Goal: Task Accomplishment & Management: Use online tool/utility

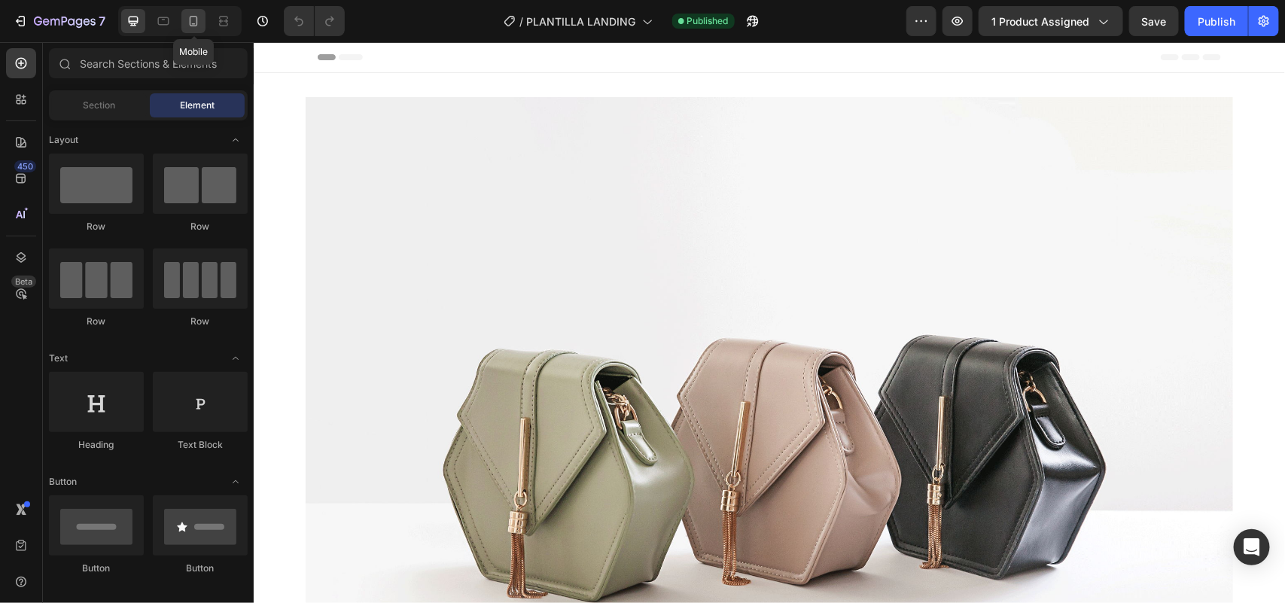
click at [192, 20] on icon at bounding box center [193, 21] width 15 height 15
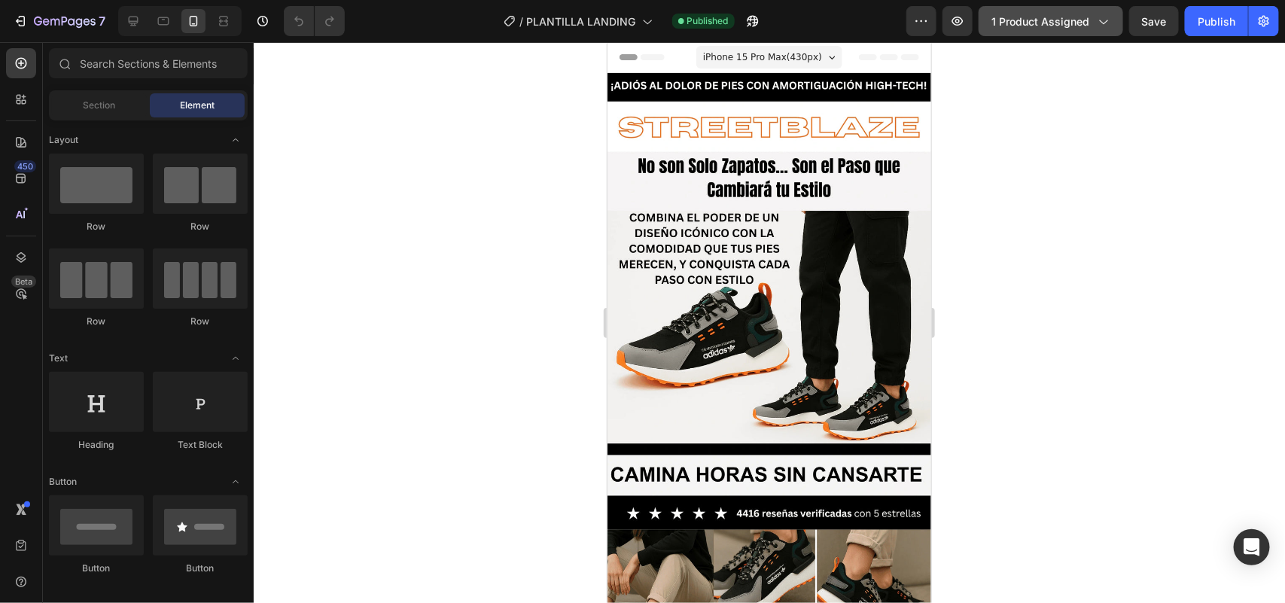
click at [1092, 16] on div "1 product assigned" at bounding box center [1051, 22] width 119 height 16
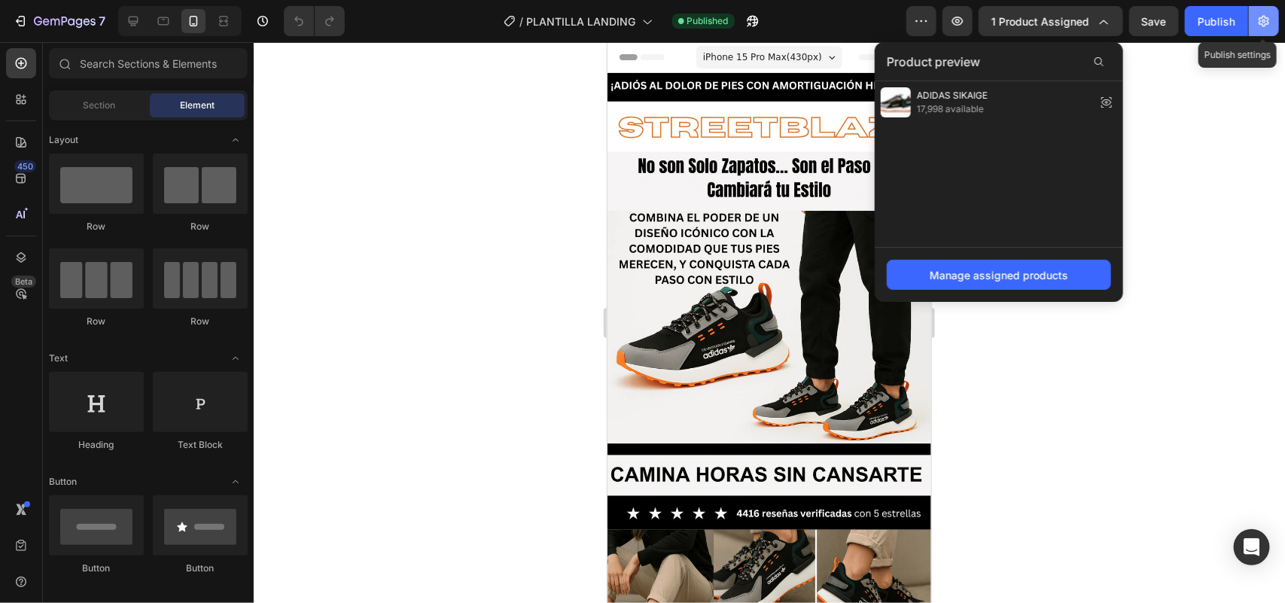
click at [1262, 25] on icon "button" at bounding box center [1264, 21] width 15 height 15
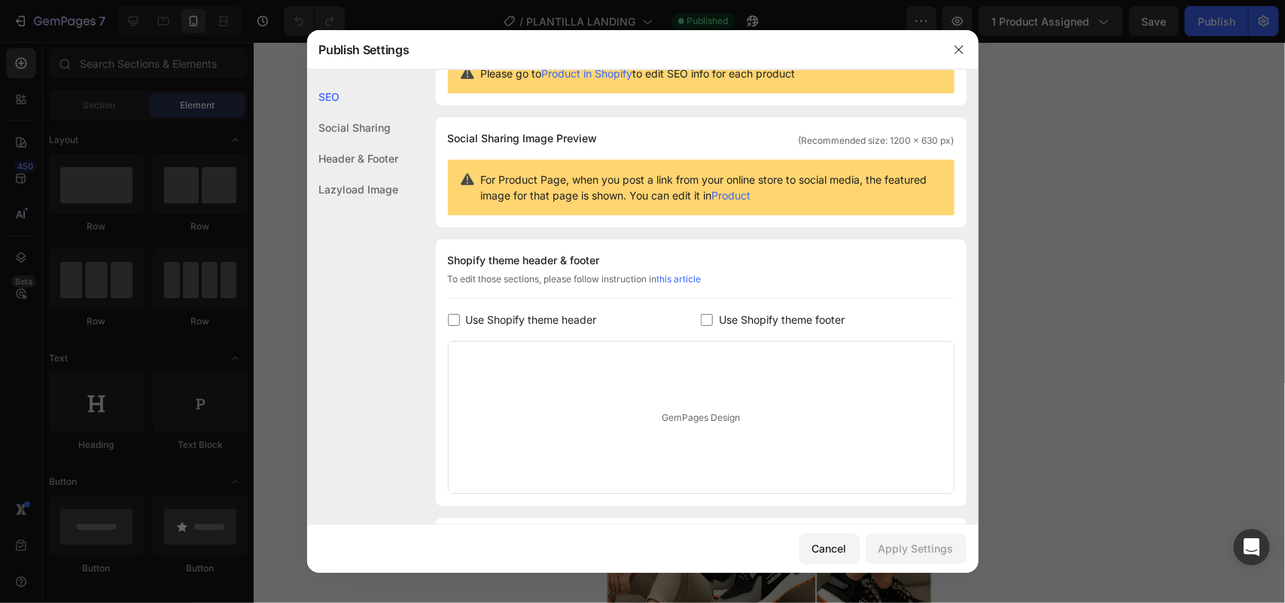
scroll to position [157, 0]
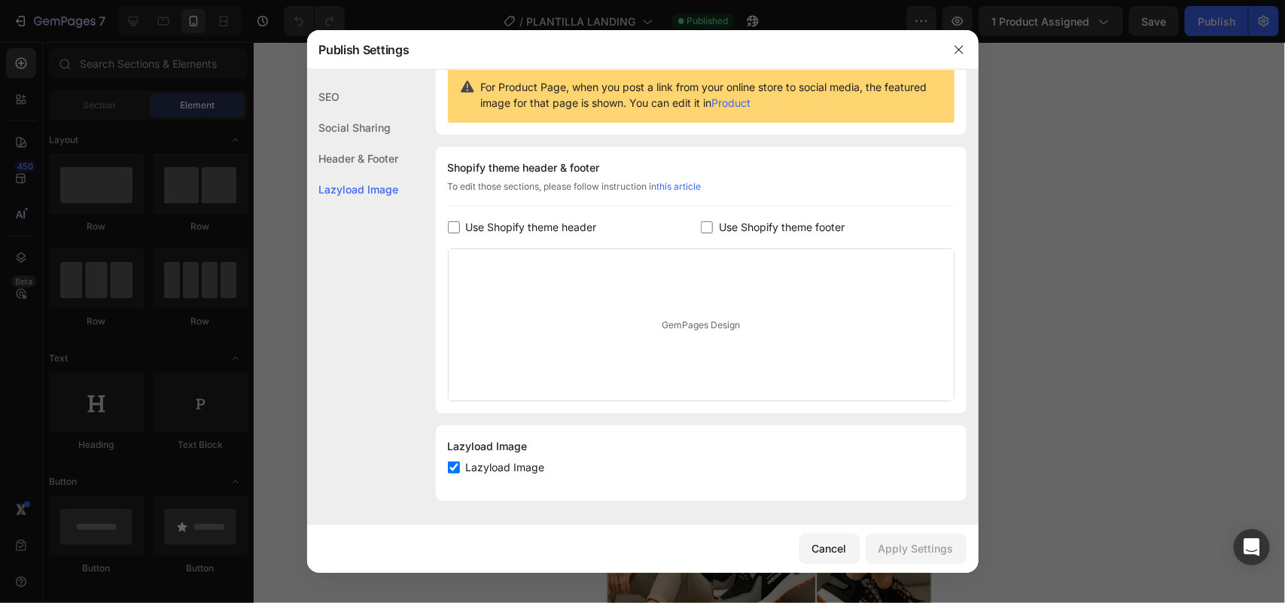
click at [505, 460] on span "Lazyload Image" at bounding box center [505, 468] width 79 height 18
drag, startPoint x: 550, startPoint y: 468, endPoint x: 453, endPoint y: 468, distance: 96.4
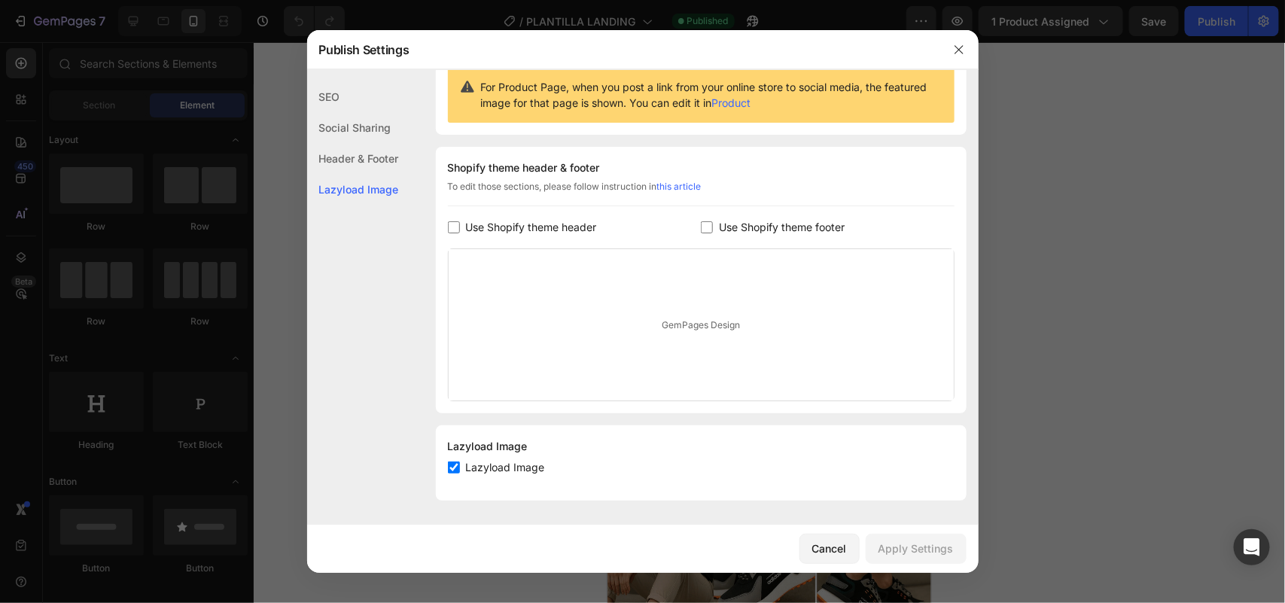
click at [453, 468] on div "Lazyload Image" at bounding box center [701, 468] width 507 height 18
click at [476, 465] on span "Lazyload Image" at bounding box center [505, 468] width 79 height 18
checkbox input "true"
drag, startPoint x: 535, startPoint y: 449, endPoint x: 448, endPoint y: 454, distance: 87.5
click at [448, 454] on div "Lazyload Image" at bounding box center [701, 447] width 507 height 18
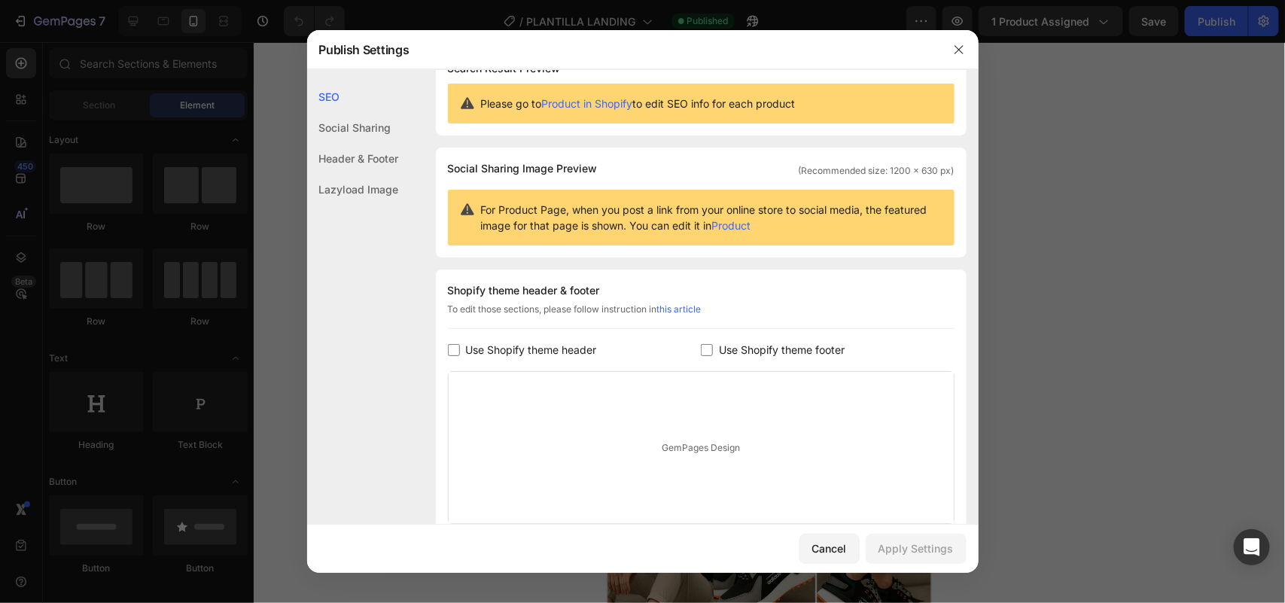
scroll to position [0, 0]
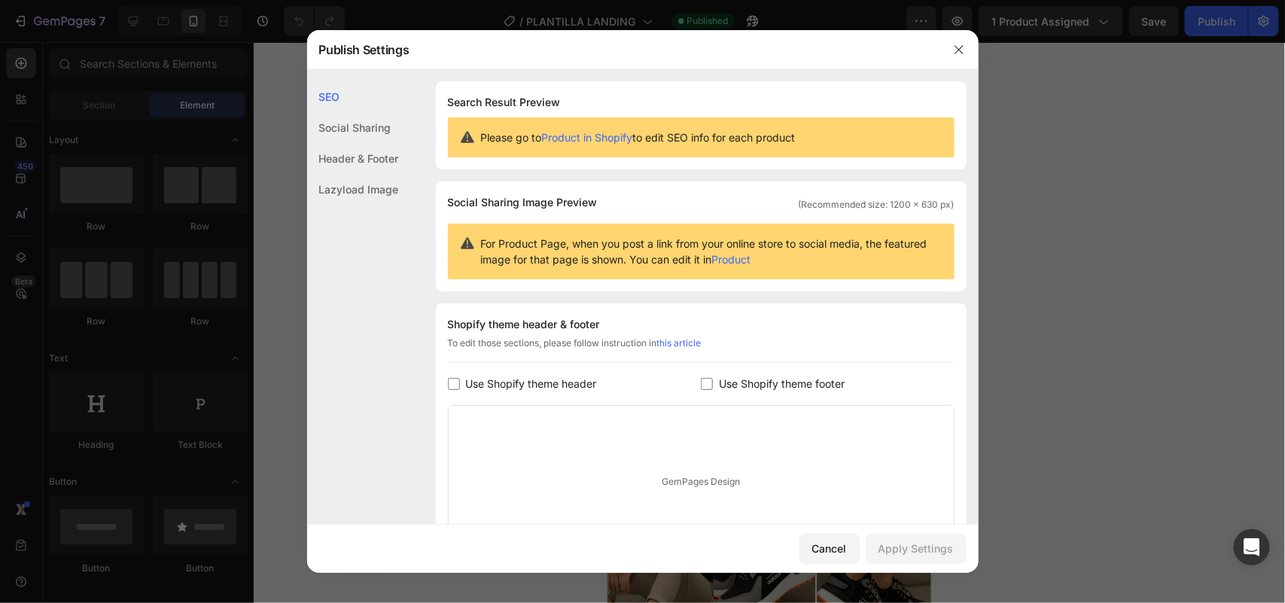
click at [371, 251] on div "SEO Social Sharing Header & Footer Lazyload Image" at bounding box center [353, 352] width 92 height 543
click at [371, 143] on div "Social Sharing" at bounding box center [353, 158] width 92 height 31
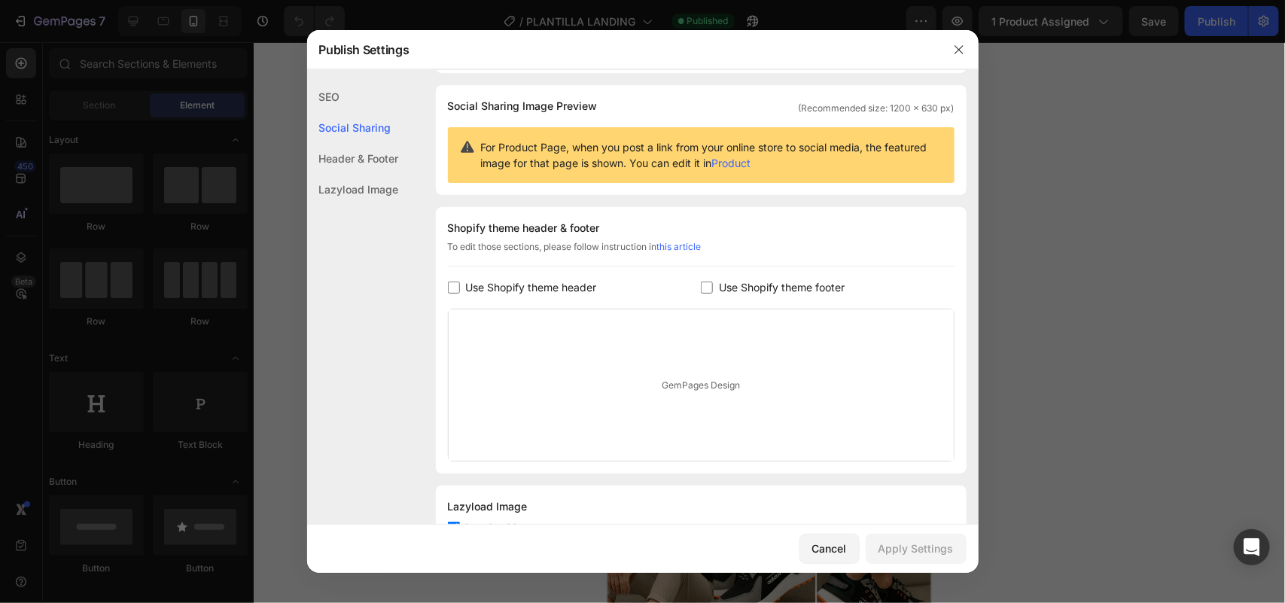
click at [378, 174] on div "Header & Footer" at bounding box center [353, 189] width 92 height 31
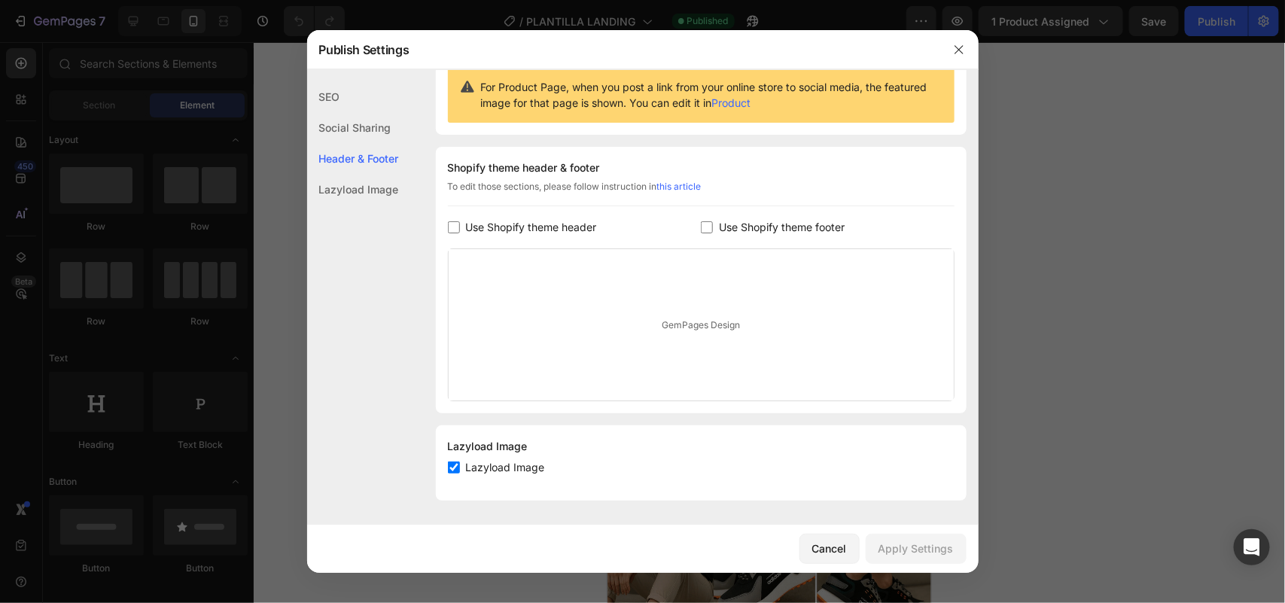
click at [373, 192] on div "Lazyload Image" at bounding box center [353, 189] width 92 height 31
click at [813, 543] on div "Cancel" at bounding box center [830, 549] width 35 height 16
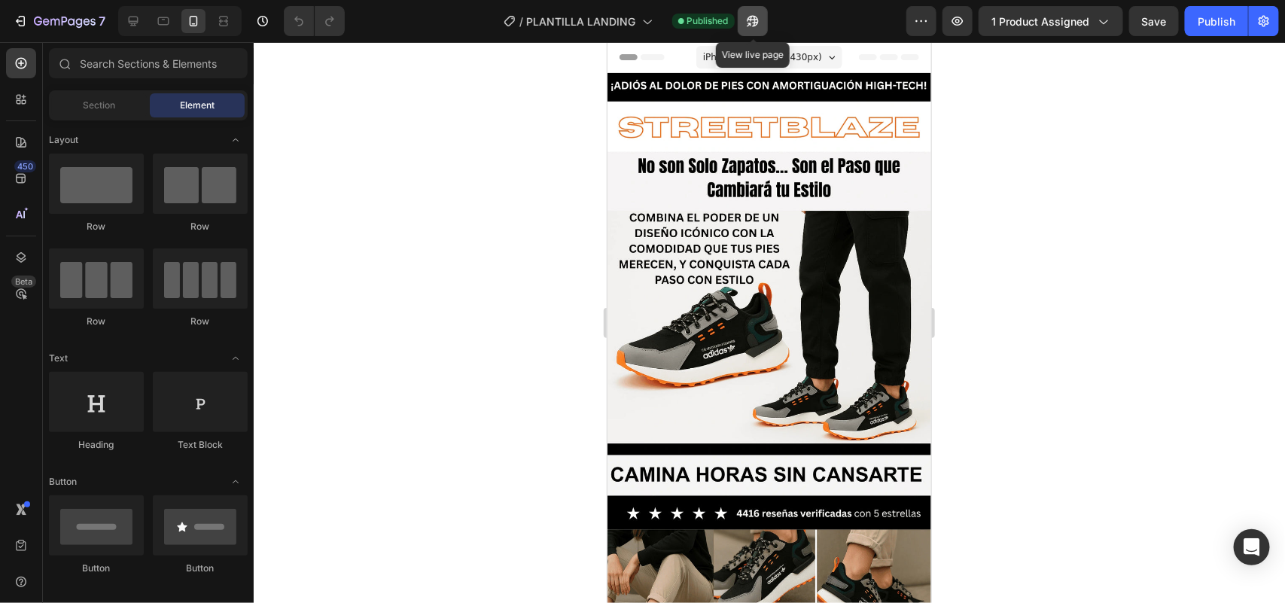
click at [754, 21] on icon "button" at bounding box center [752, 21] width 15 height 15
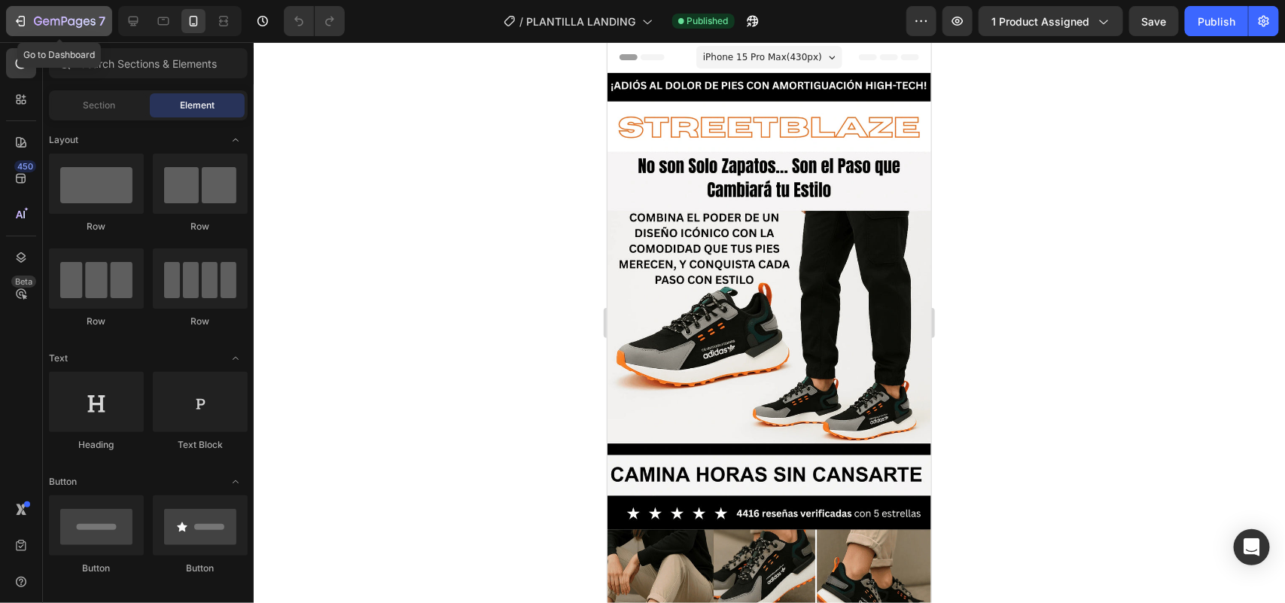
click at [32, 17] on div "7" at bounding box center [59, 21] width 93 height 18
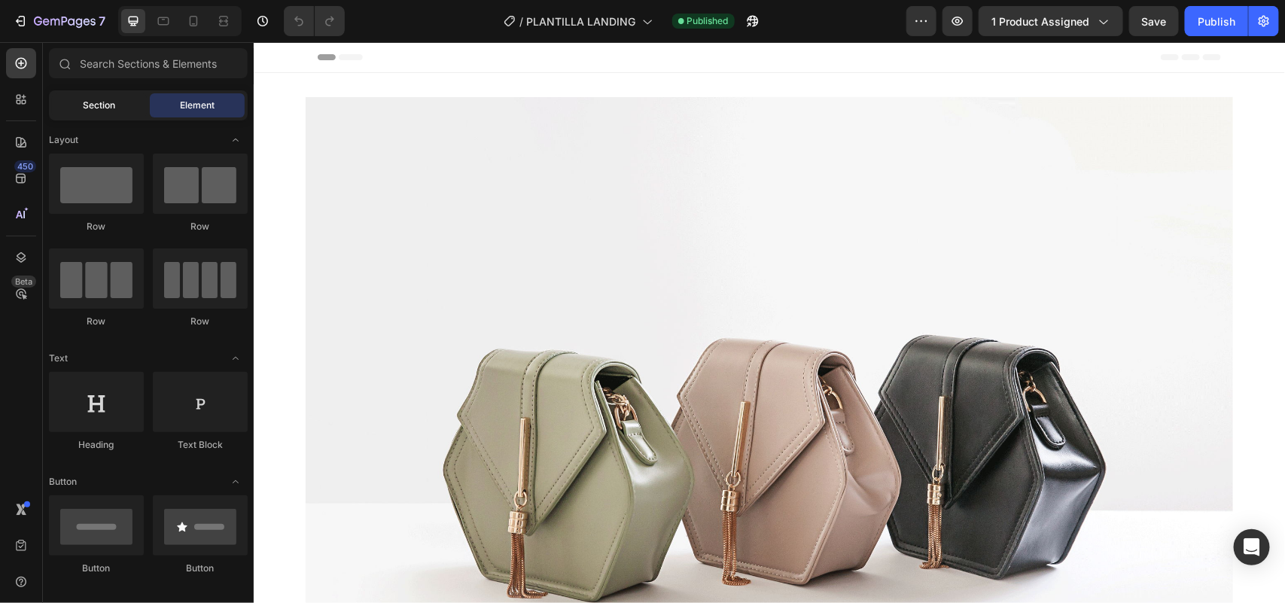
click at [80, 114] on div "Section" at bounding box center [99, 105] width 95 height 24
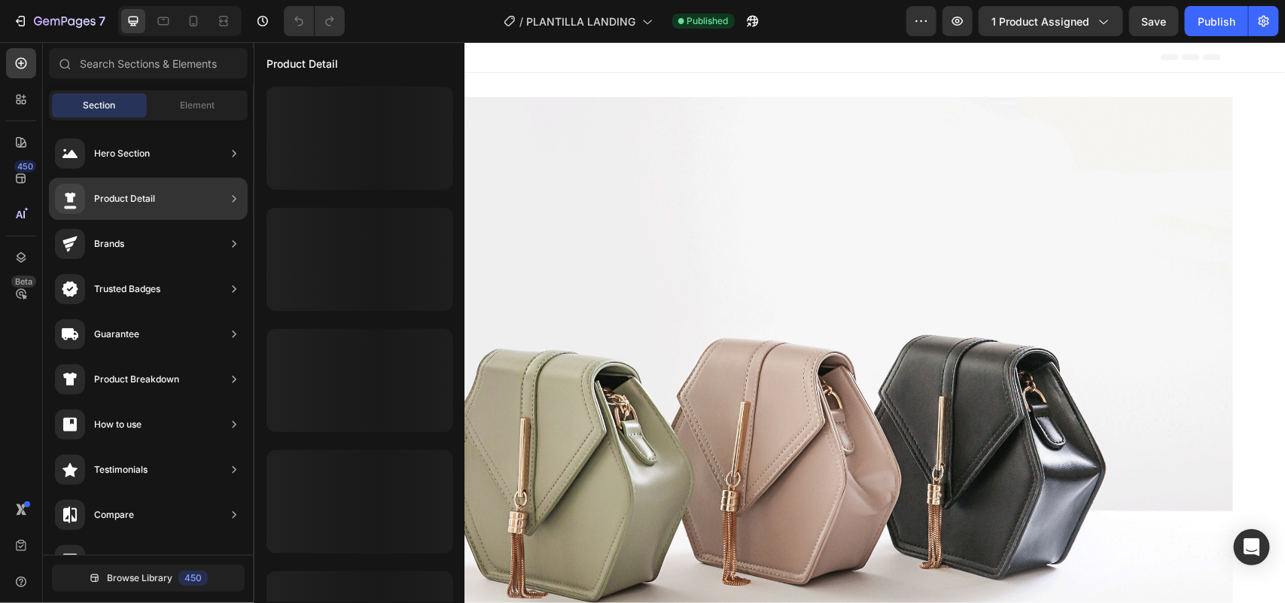
scroll to position [438, 0]
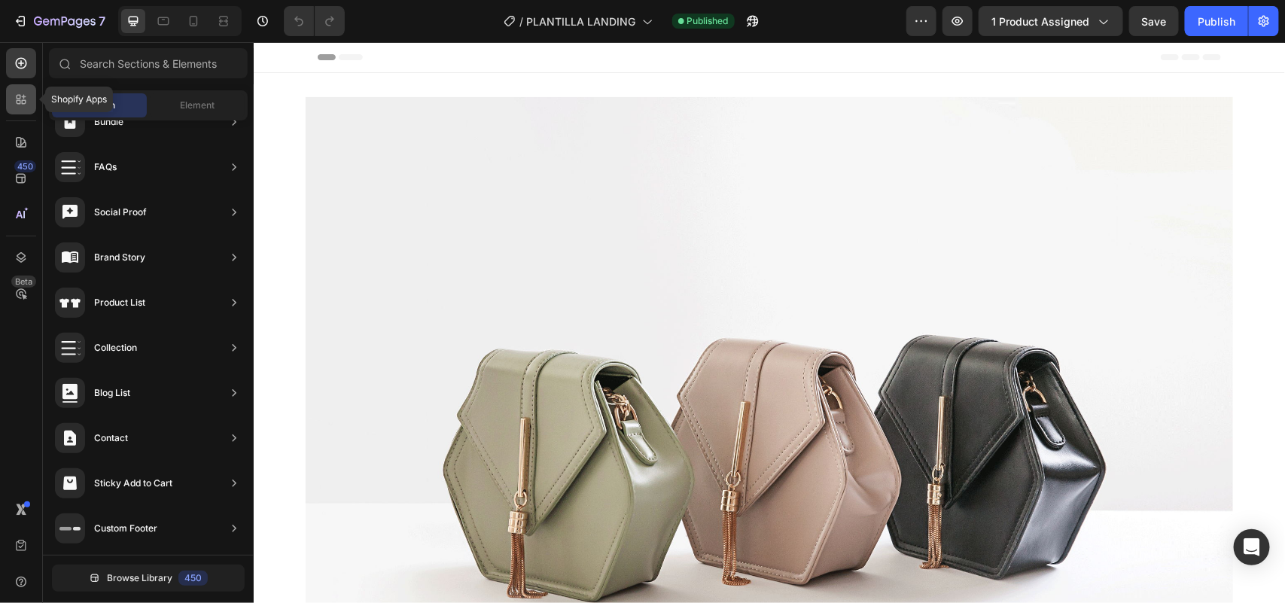
click at [17, 106] on icon at bounding box center [21, 99] width 15 height 15
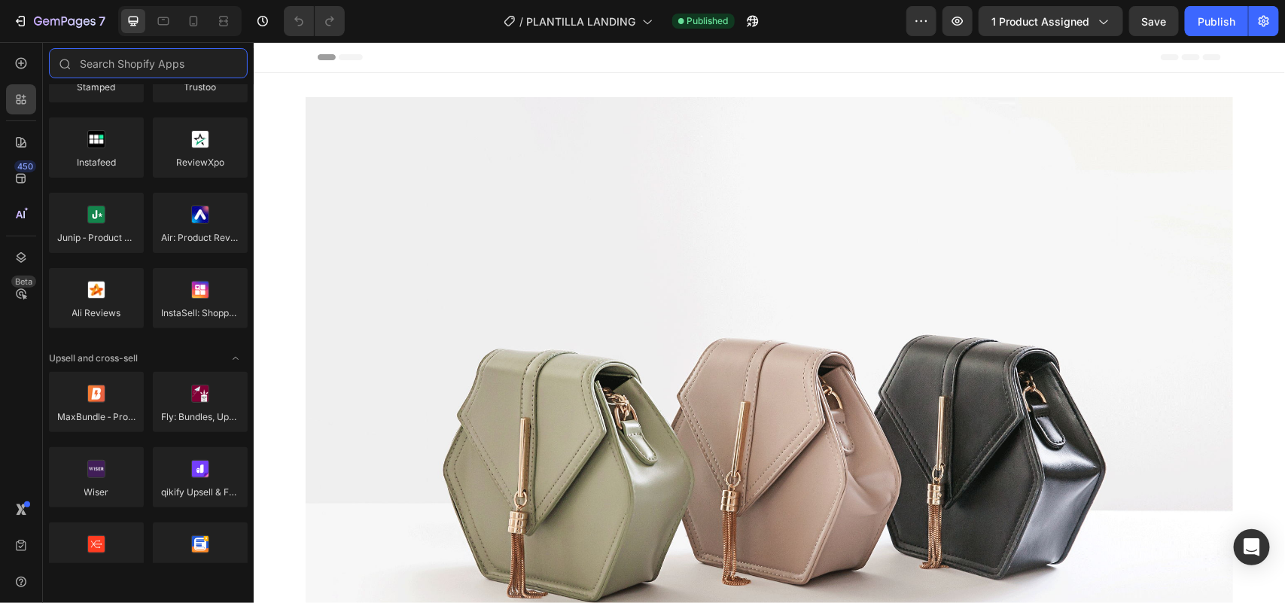
scroll to position [0, 0]
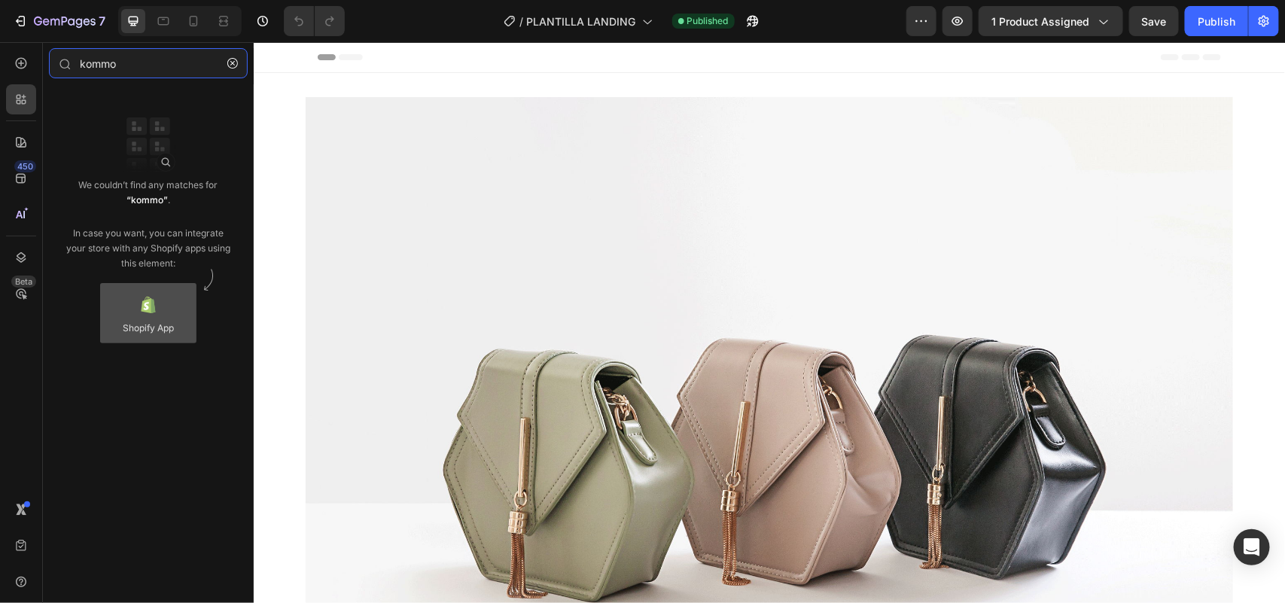
type input "kommo"
click at [140, 319] on div at bounding box center [148, 313] width 96 height 60
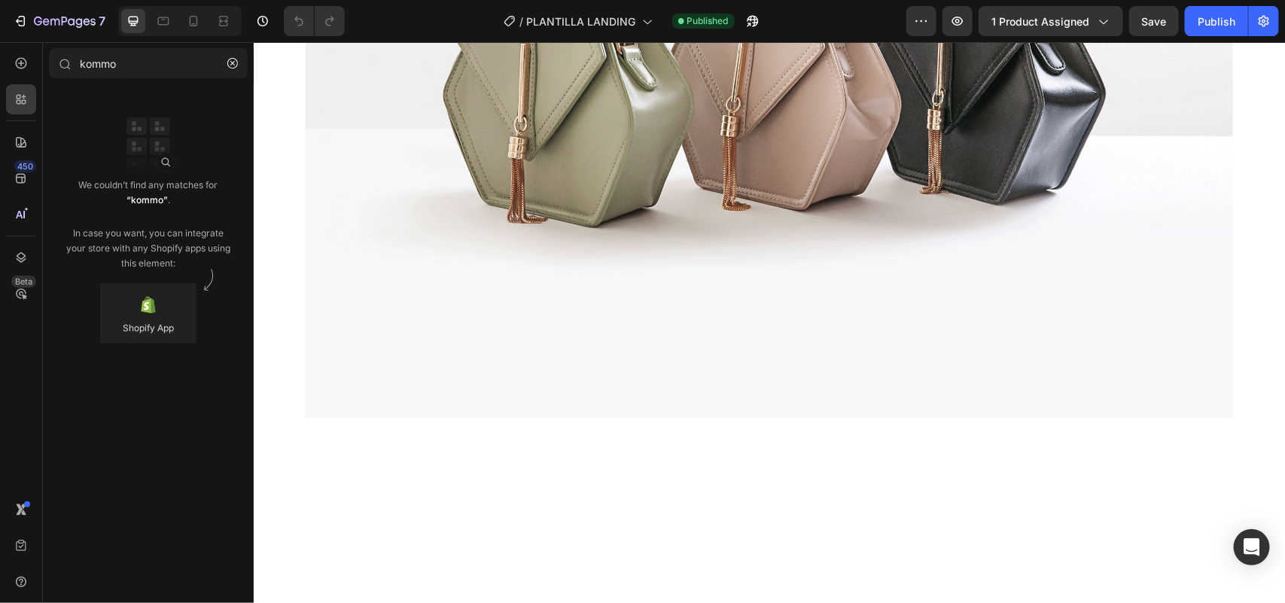
scroll to position [471, 0]
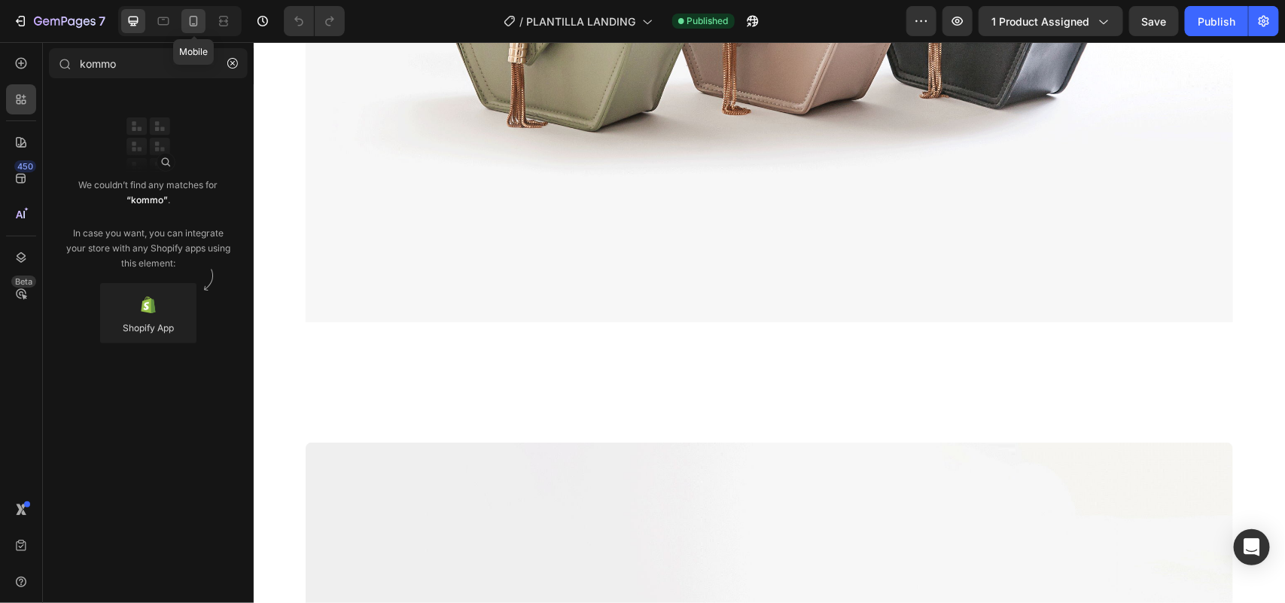
click at [194, 17] on icon at bounding box center [193, 21] width 15 height 15
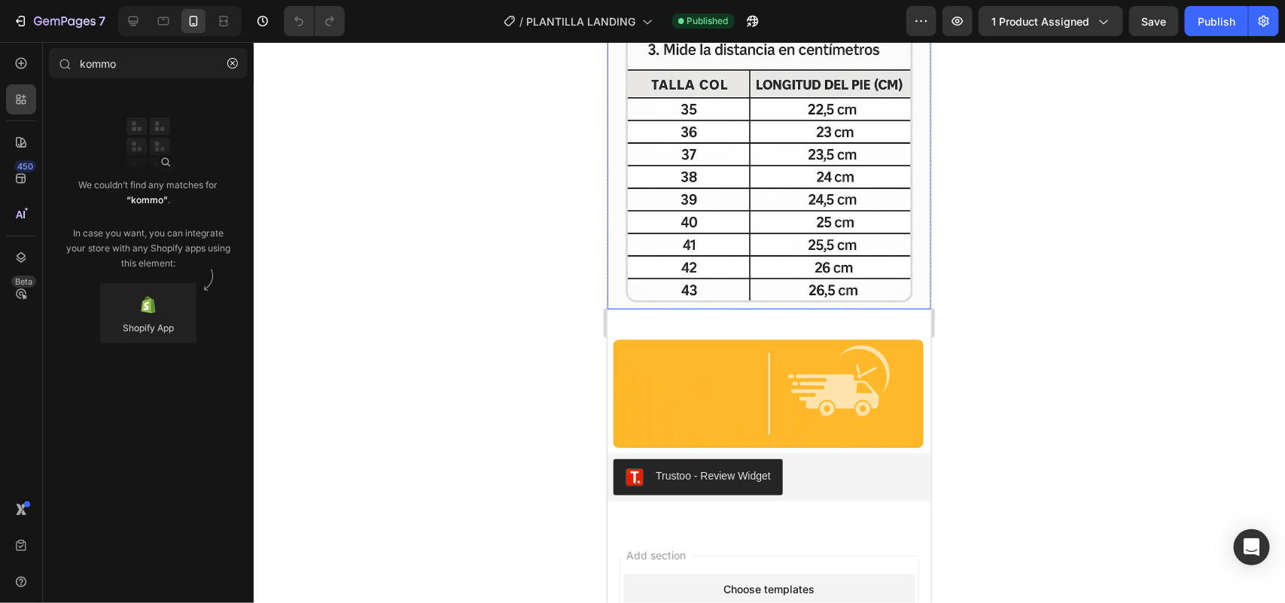
scroll to position [5081, 0]
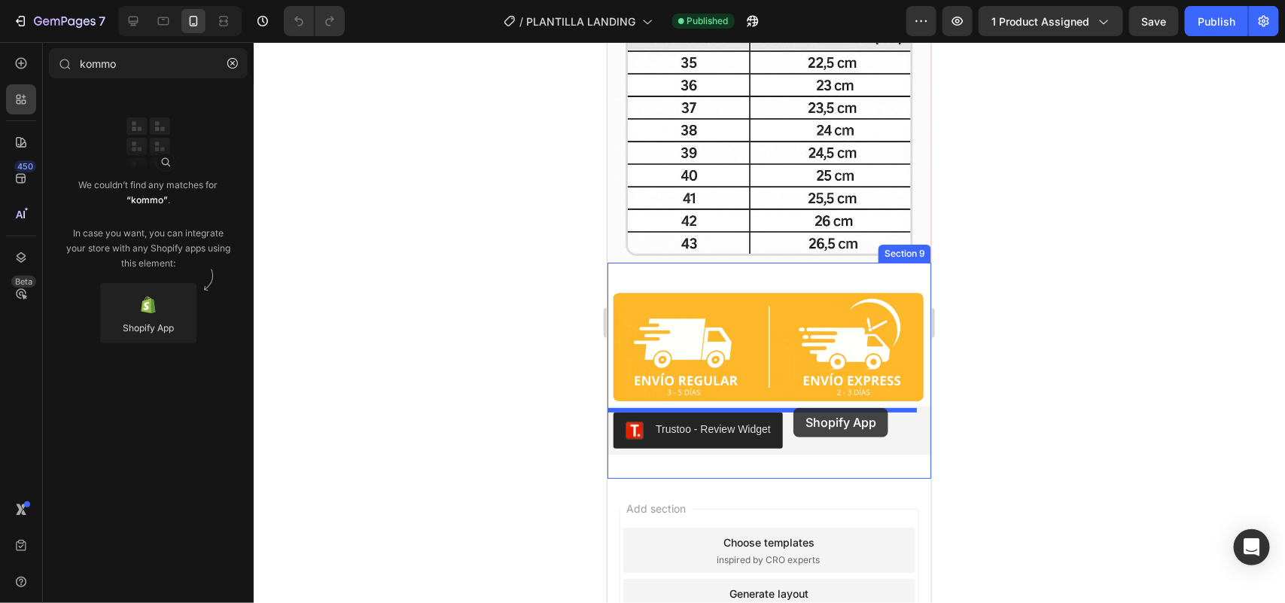
drag, startPoint x: 767, startPoint y: 351, endPoint x: 793, endPoint y: 407, distance: 62.0
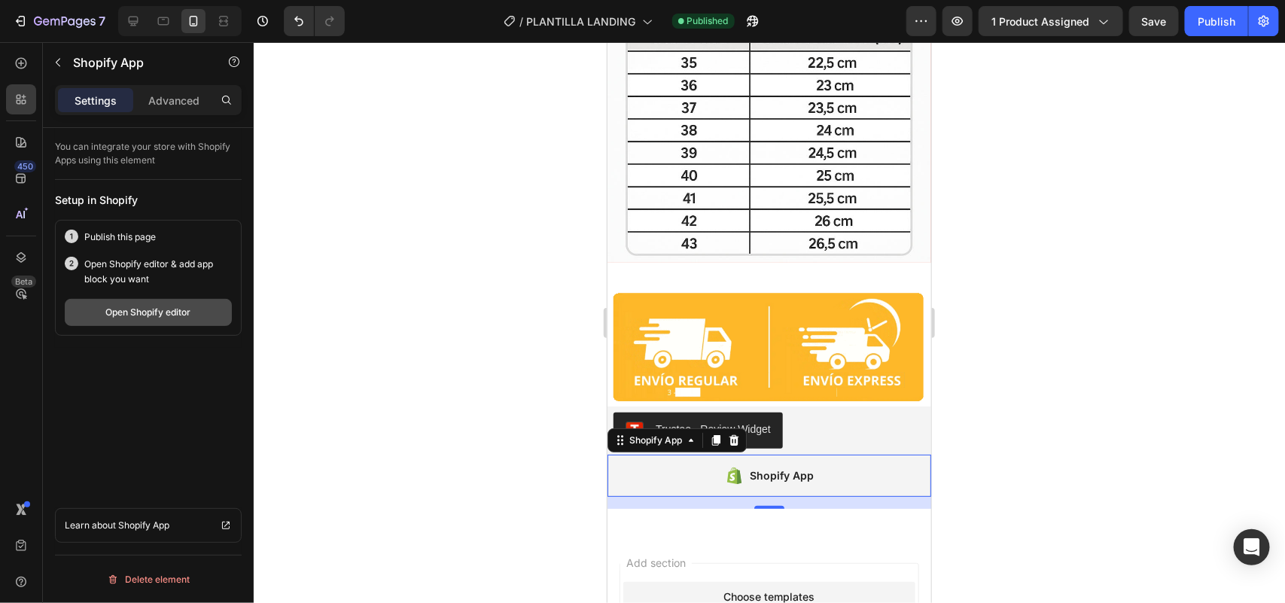
click at [142, 309] on div "Open Shopify editor" at bounding box center [148, 313] width 85 height 14
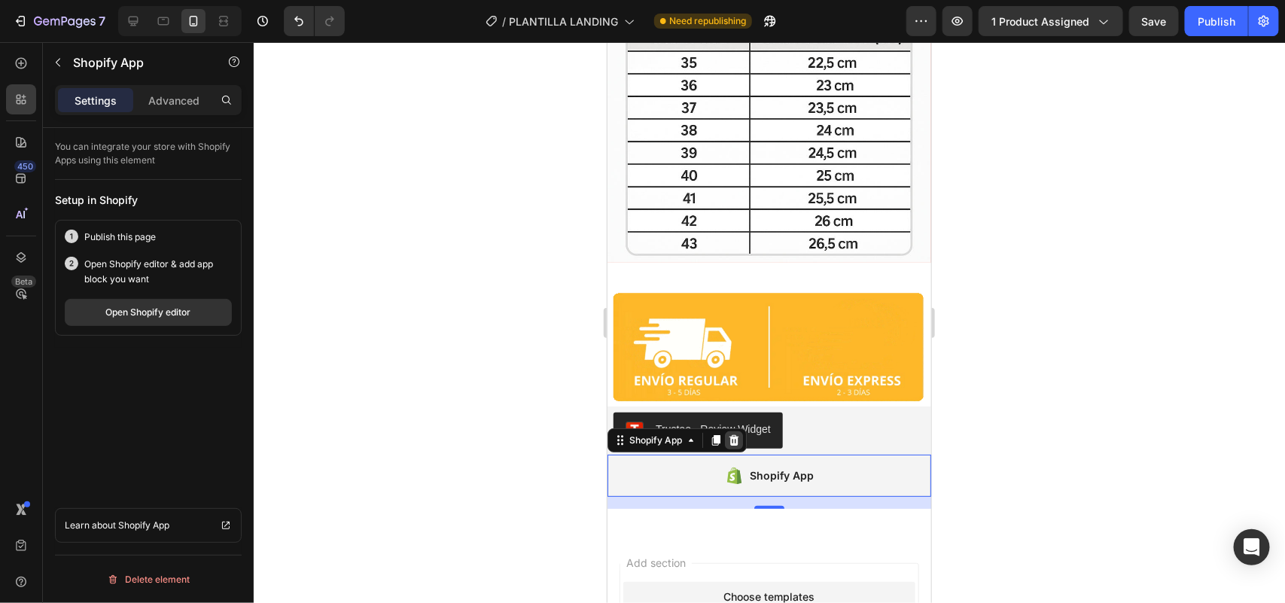
click at [736, 434] on icon at bounding box center [734, 439] width 10 height 11
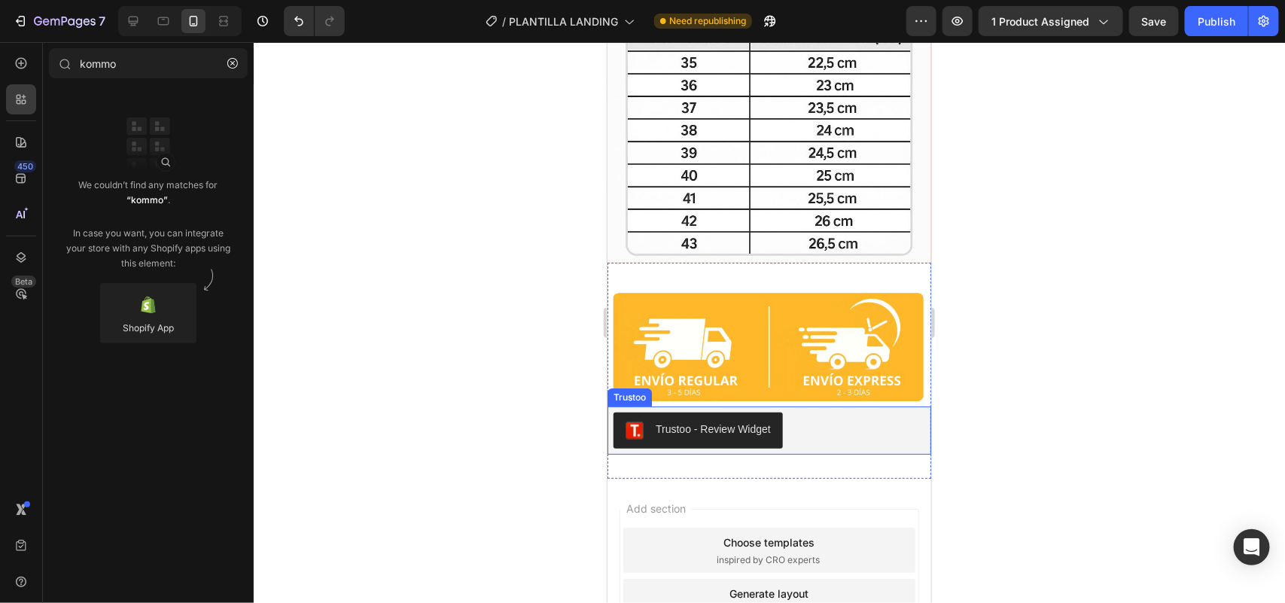
click at [874, 412] on div "Trustoo - Review Widget" at bounding box center [769, 430] width 312 height 36
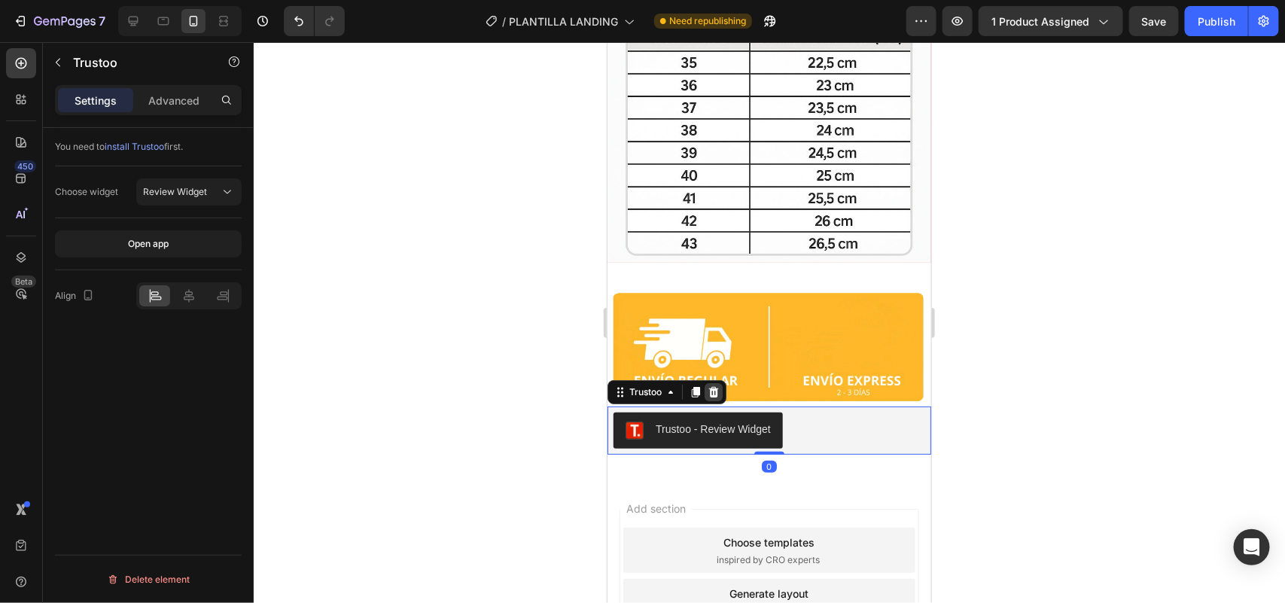
click at [717, 386] on icon at bounding box center [713, 392] width 12 height 12
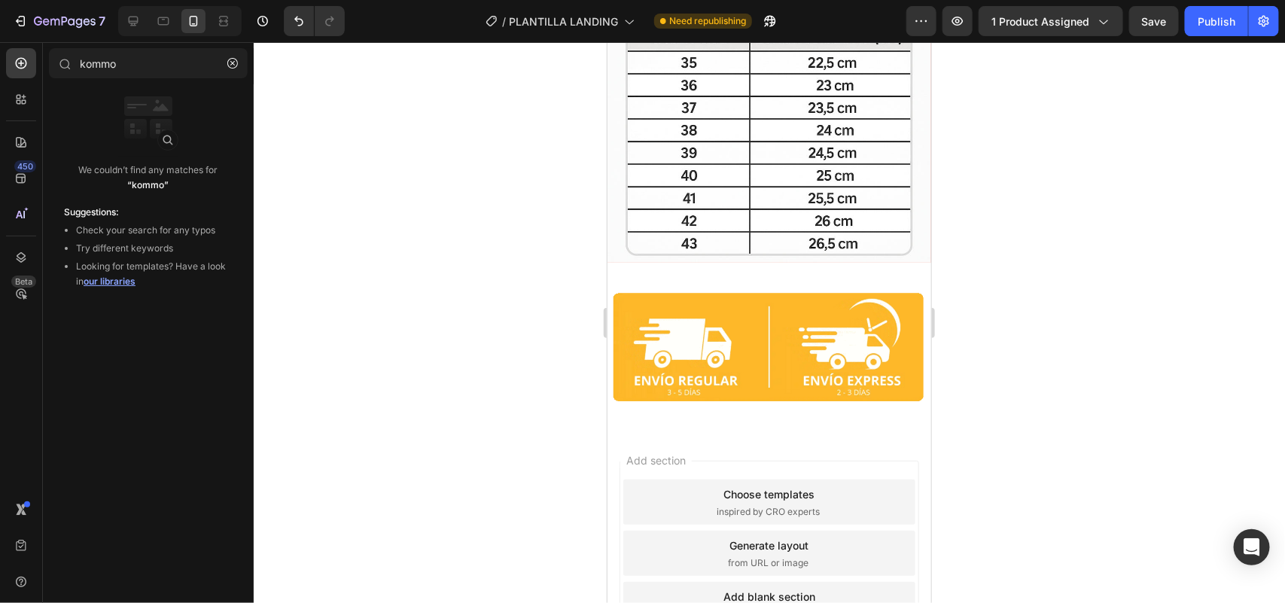
click at [531, 375] on div at bounding box center [770, 322] width 1032 height 561
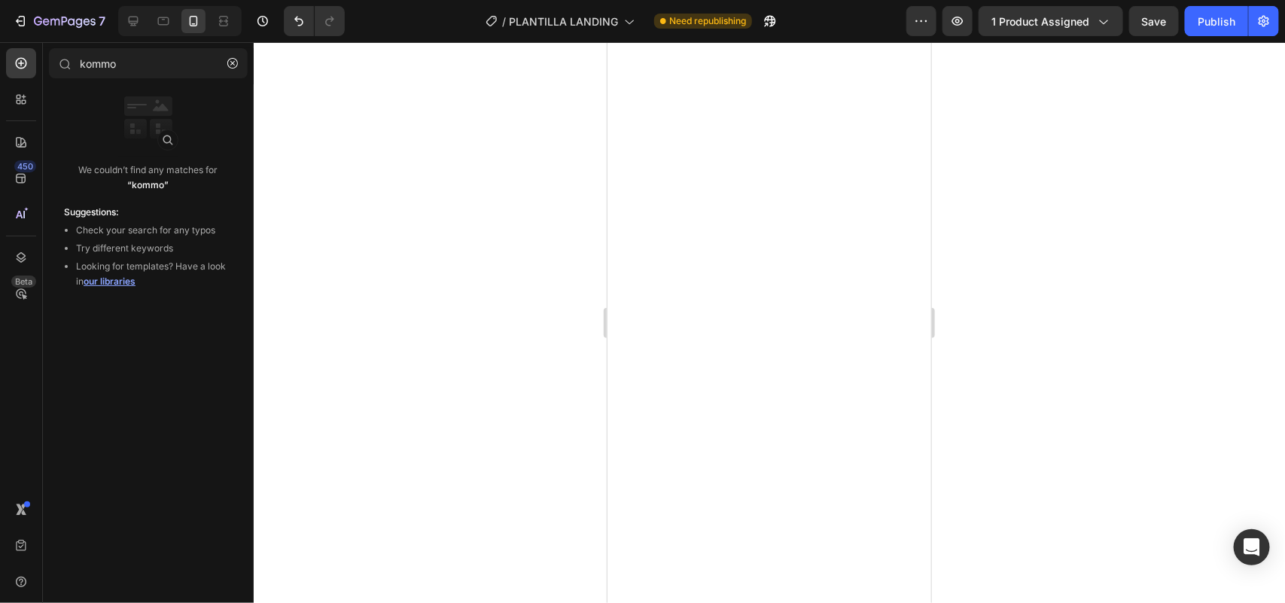
scroll to position [0, 0]
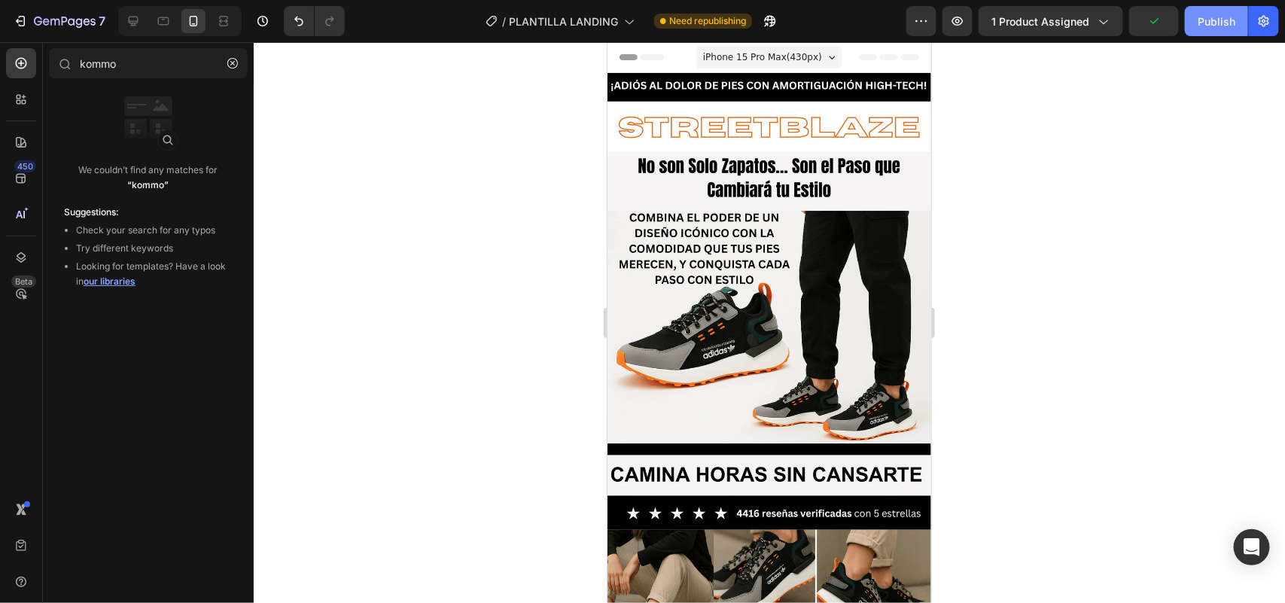
click at [1220, 34] on button "Publish" at bounding box center [1216, 21] width 63 height 30
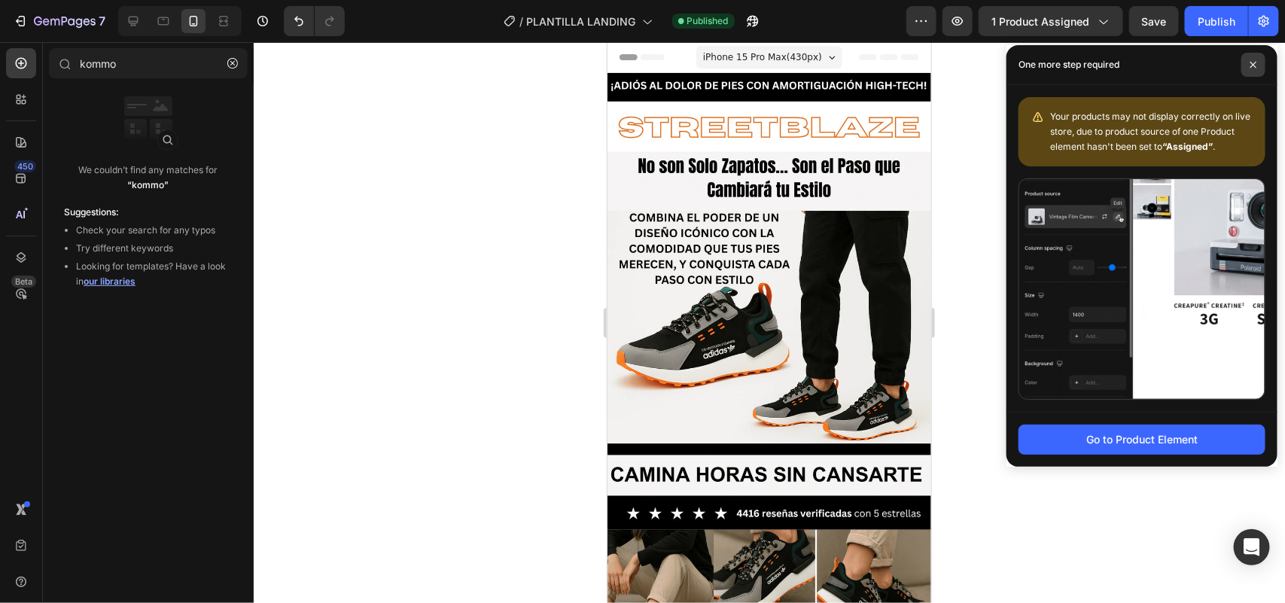
click at [1251, 66] on icon at bounding box center [1254, 65] width 8 height 8
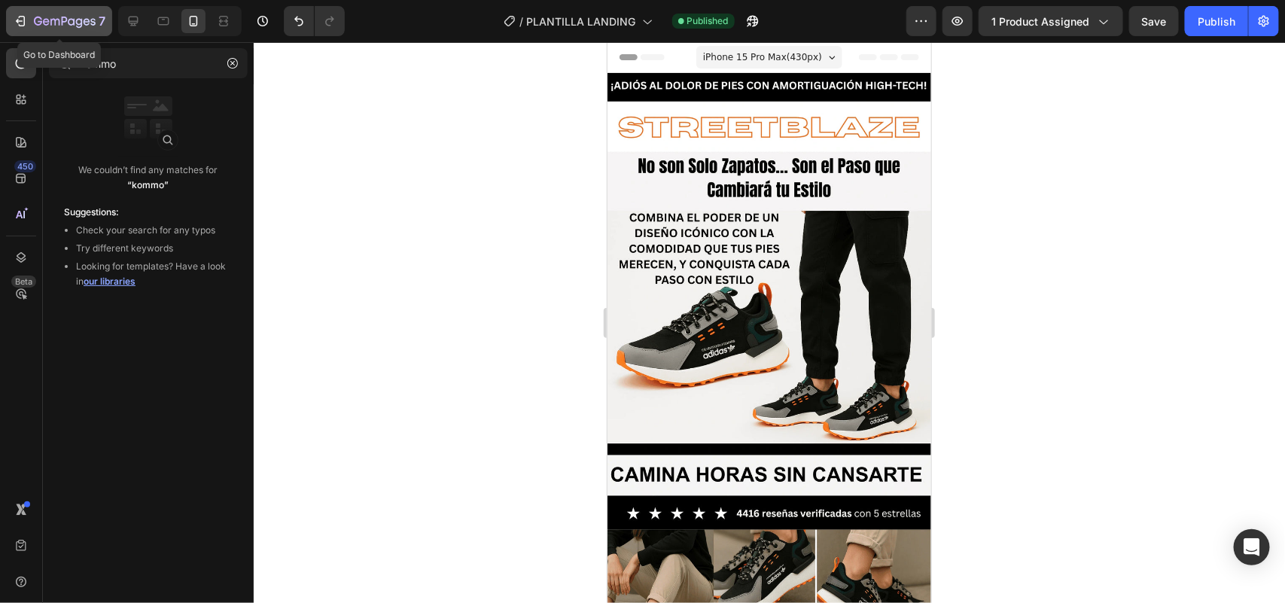
click at [62, 23] on icon "button" at bounding box center [65, 21] width 6 height 9
